Goal: Find specific page/section: Find specific page/section

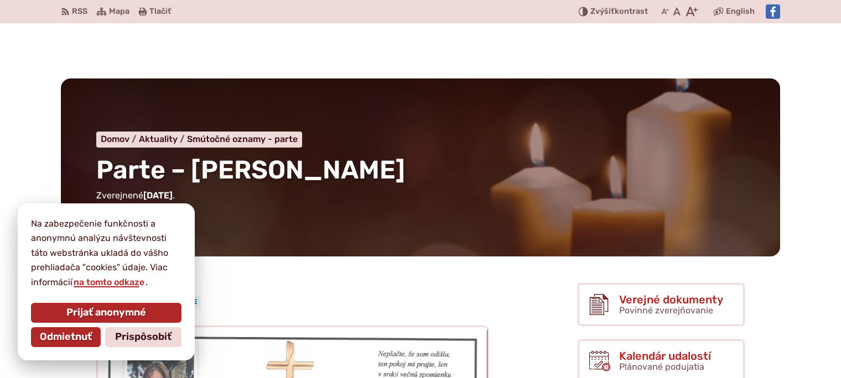
scroll to position [111, 0]
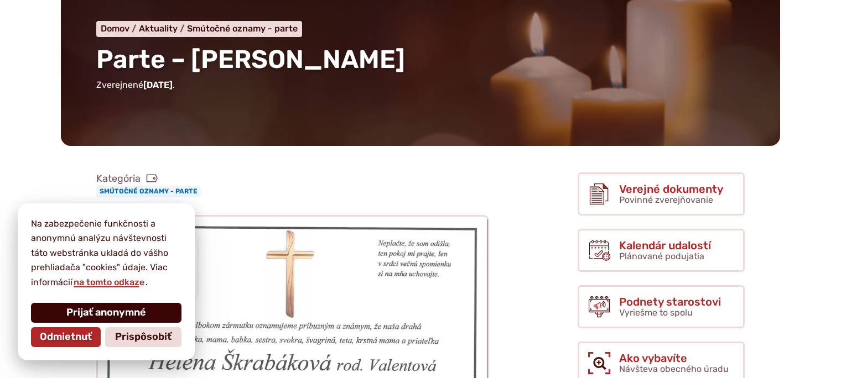
click at [148, 321] on button "Prijať anonymné" at bounding box center [106, 313] width 150 height 20
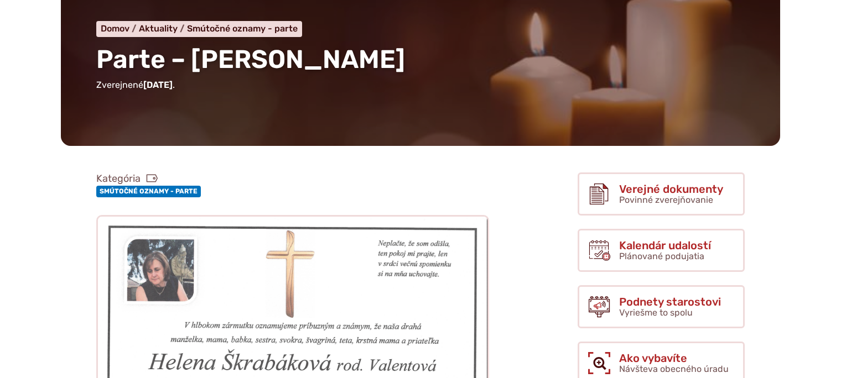
click at [144, 194] on link "Smútočné oznamy - parte" at bounding box center [148, 191] width 105 height 11
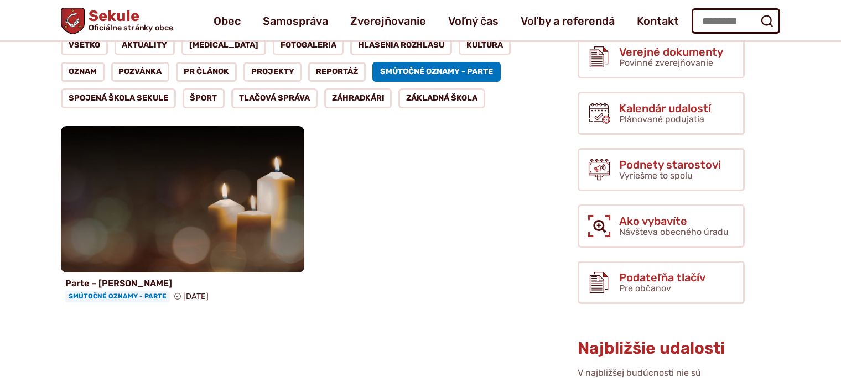
scroll to position [166, 0]
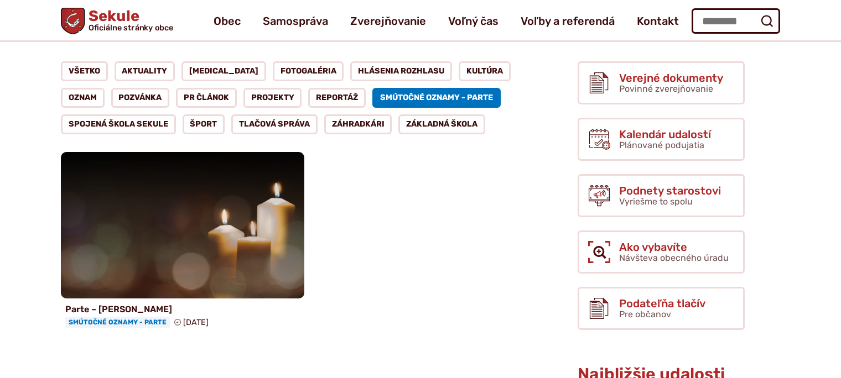
click at [389, 92] on link "Smútočné oznamy - parte" at bounding box center [436, 98] width 128 height 20
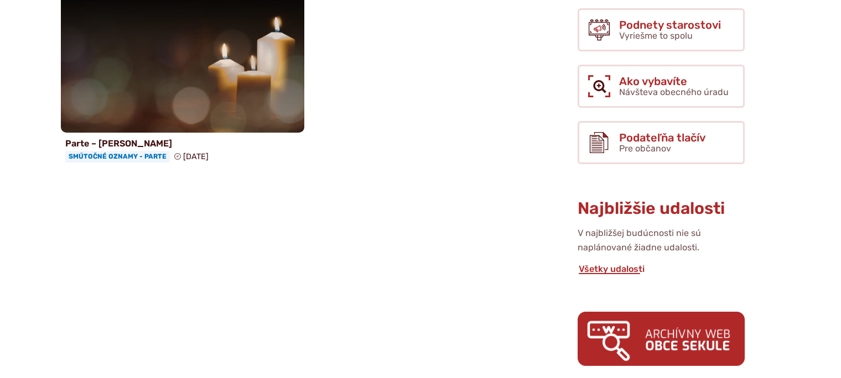
scroll to position [332, 0]
